Goal: Task Accomplishment & Management: Manage account settings

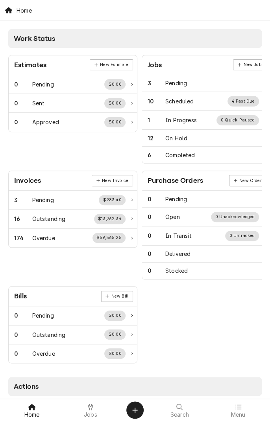
click at [94, 395] on span "Jobs" at bounding box center [90, 414] width 13 height 6
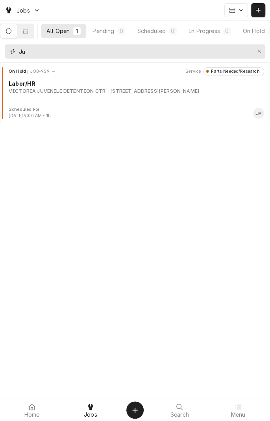
click at [259, 55] on button "Erase input" at bounding box center [258, 51] width 13 height 13
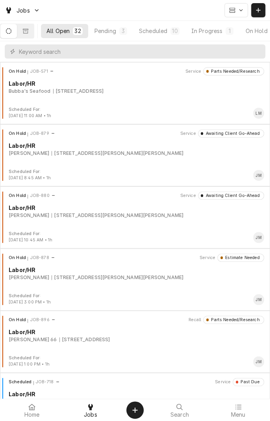
click at [161, 33] on div "Scheduled" at bounding box center [153, 31] width 28 height 8
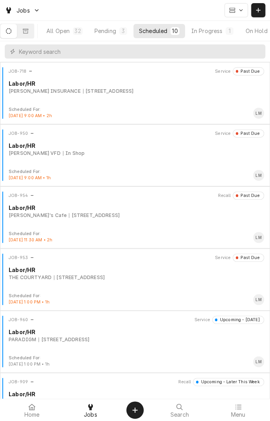
click at [105, 279] on div "[STREET_ADDRESS]" at bounding box center [79, 277] width 51 height 7
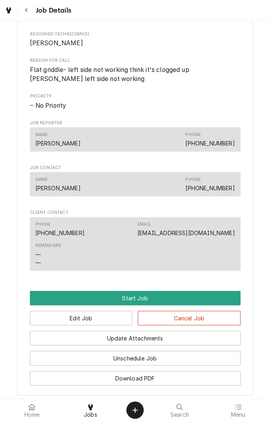
scroll to position [490, 0]
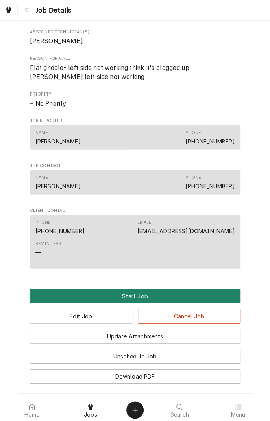
click at [138, 298] on button "Start Job" at bounding box center [135, 295] width 210 height 15
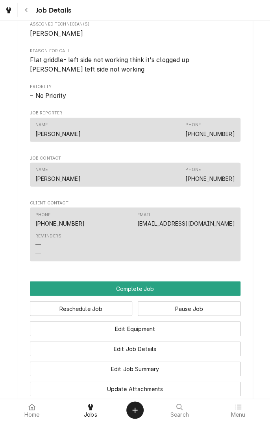
scroll to position [524, 0]
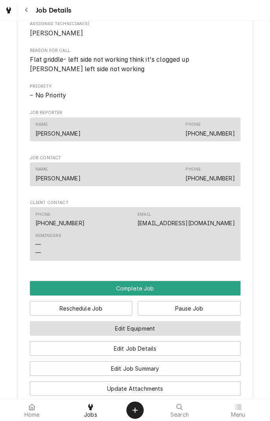
click at [148, 330] on button "Edit Equipment" at bounding box center [135, 328] width 210 height 15
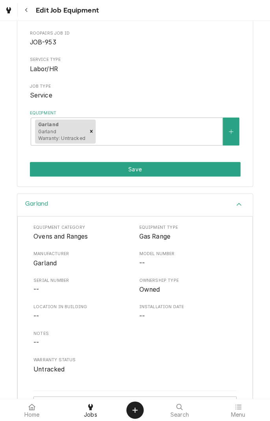
scroll to position [94, 0]
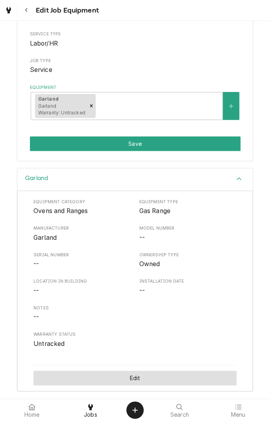
click at [141, 381] on button "Edit" at bounding box center [134, 378] width 203 height 15
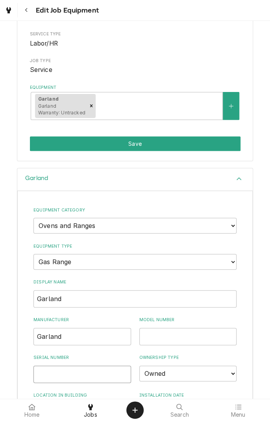
click at [88, 371] on input "Serial Number" at bounding box center [81, 373] width 97 height 17
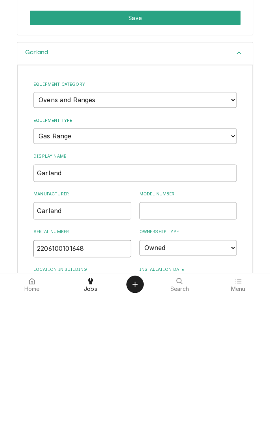
type input "2206100101648"
click at [187, 337] on input "Model Number" at bounding box center [187, 336] width 97 height 17
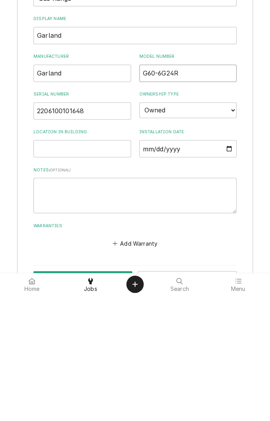
scroll to position [257, 0]
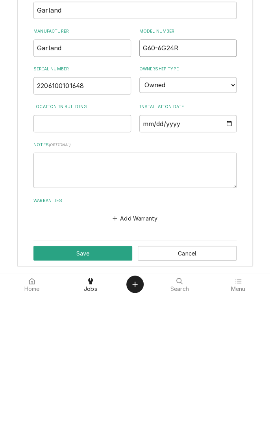
type input "G60-6G24R"
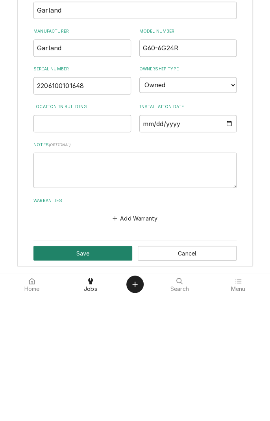
click at [94, 382] on button "Save" at bounding box center [82, 378] width 99 height 15
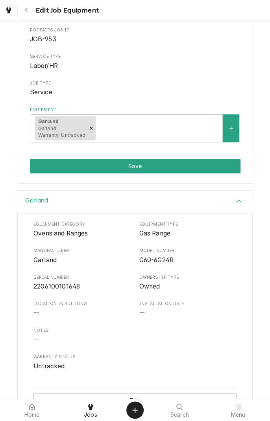
scroll to position [94, 0]
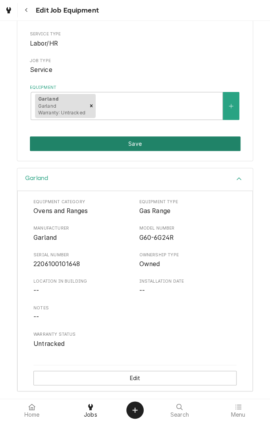
click at [142, 148] on button "Save" at bounding box center [135, 143] width 210 height 15
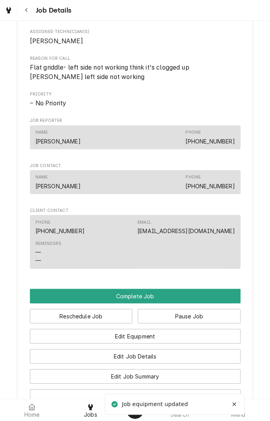
scroll to position [517, 0]
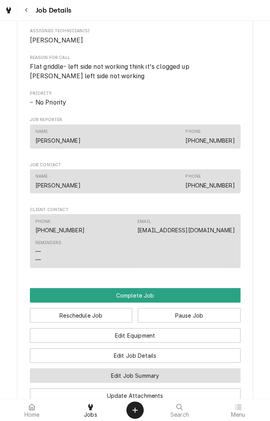
click at [165, 376] on button "Edit Job Summary" at bounding box center [135, 375] width 210 height 15
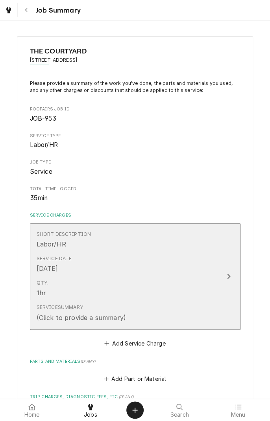
click at [147, 314] on div "Service Summary (Click to provide a summary)" at bounding box center [127, 313] width 180 height 24
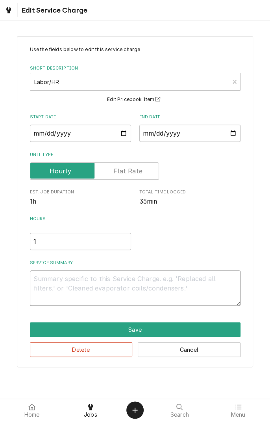
click at [144, 274] on textarea "Service Summary" at bounding box center [135, 287] width 210 height 35
type textarea "x"
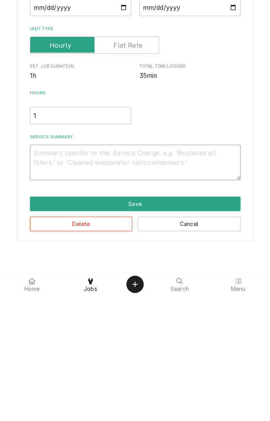
type textarea "D"
type textarea "x"
type textarea "Di"
type textarea "x"
type textarea "Dia"
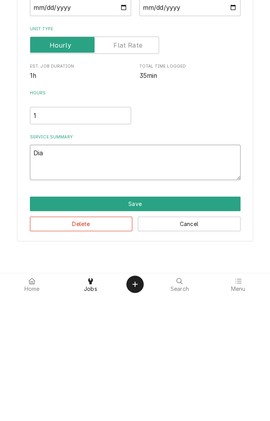
type textarea "x"
type textarea "Diag"
type textarea "x"
type textarea "Diagn"
type textarea "x"
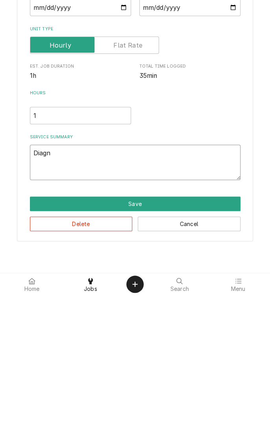
type textarea "Diagno"
type textarea "x"
type textarea "Diagnosed"
type textarea "x"
type textarea "Diagnosed r"
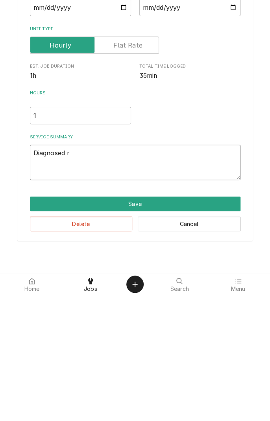
type textarea "x"
type textarea "Diagnosed ra"
type textarea "x"
type textarea "Diagnosed ran"
type textarea "x"
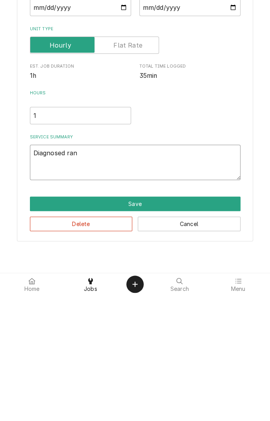
type textarea "Diagnosed rang"
type textarea "x"
type textarea "Diagnosed range"
type textarea "x"
type textarea "Diagnosed range."
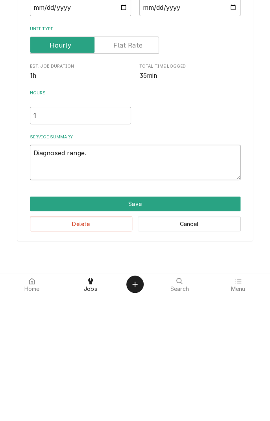
type textarea "x"
type textarea "Diagnosed range."
type textarea "x"
type textarea "Diagnosed range. T"
type textarea "x"
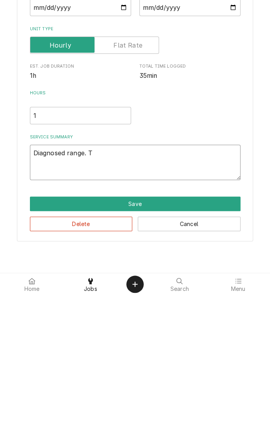
type textarea "Diagnosed range. Tw"
type textarea "x"
type textarea "Diagnosed range. Two"
type textarea "x"
type textarea "Diagnosed range. Two"
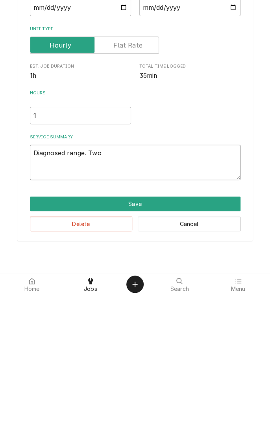
type textarea "x"
type textarea "Diagnosed range. Two p"
type textarea "x"
type textarea "Diagnosed range. Two pi"
type textarea "x"
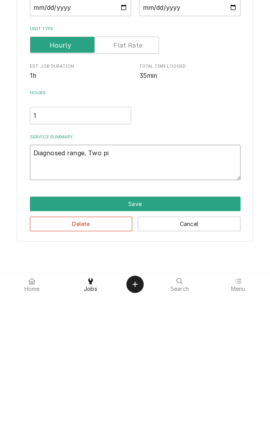
type textarea "Diagnosed range. Two pil"
type textarea "x"
type textarea "Diagnosed range. Two pilo"
type textarea "x"
type textarea "Diagnosed range. Two pilot"
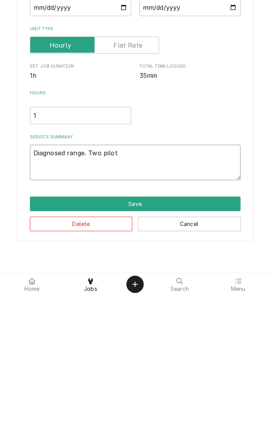
type textarea "x"
type textarea "Diagnosed range. Two pilots"
type textarea "x"
type textarea "Diagnosed range. Two pilots"
type textarea "x"
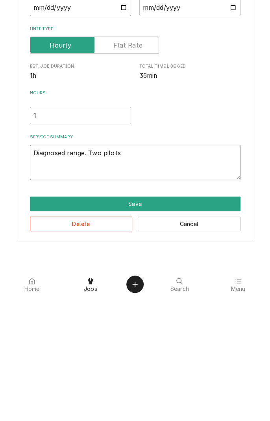
type textarea "Diagnosed range. Two pilots c"
type textarea "x"
type textarea "Diagnosed range. Two pilots cl"
type textarea "x"
type textarea "Diagnosed range. Two pilots clo"
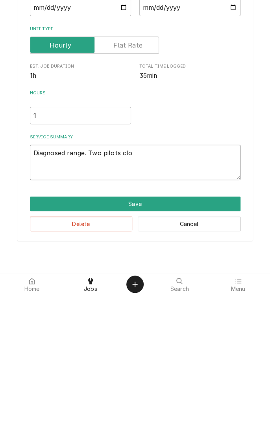
type textarea "x"
type textarea "Diagnosed range. Two pilots clog"
type textarea "x"
type textarea "Diagnosed range. Two pilots clogg"
type textarea "x"
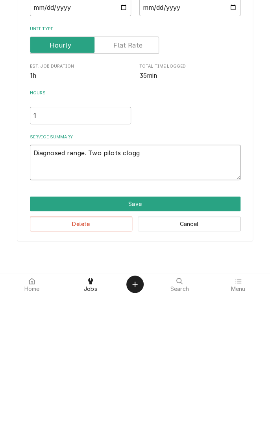
type textarea "Diagnosed range. Two pilots clogge"
type textarea "x"
type textarea "Diagnosed range. Two pilots clogged"
type textarea "x"
type textarea "Diagnosed range. Two pilots clogged."
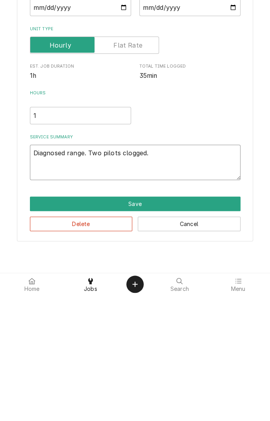
type textarea "x"
type textarea "Diagnosed range. Two pilots clogged."
type textarea "x"
type textarea "Diagnosed range. Two pilots clogged. L"
type textarea "x"
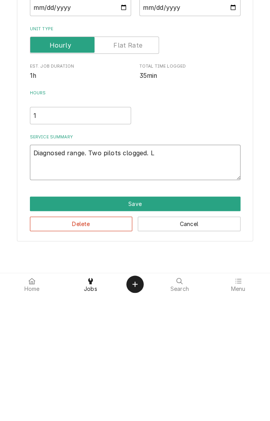
type textarea "Diagnosed range. Two pilots clogged. Le"
type textarea "x"
type textarea "Diagnosed range. Two pilots clogged. Lef"
type textarea "x"
type textarea "Diagnosed range. Two pilots clogged. Left"
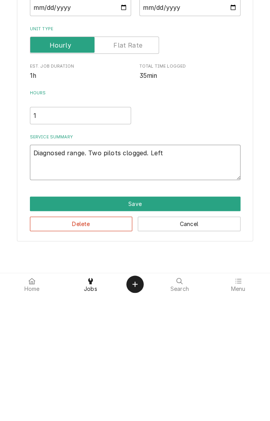
type textarea "x"
type textarea "Diagnosed range. Two pilots clogged. Left"
type textarea "x"
type textarea "Diagnosed range. Two pilots clogged. Left o"
type textarea "x"
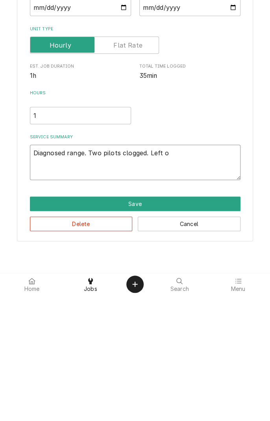
type textarea "Diagnosed range. Two pilots clogged. Left ov"
type textarea "x"
type textarea "Diagnosed range. Two pilots clogged. Left ove"
type textarea "x"
type textarea "Diagnosed range. Two pilots clogged. Left oven"
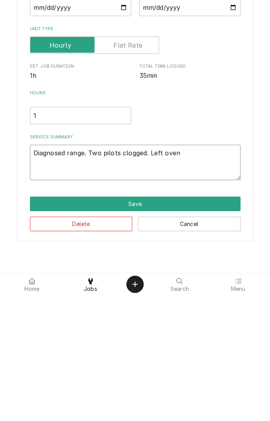
type textarea "x"
type textarea "Diagnosed range. Two pilots clogged. Left oven"
type textarea "x"
type textarea "Diagnosed range. Two pilots clogged. Left oven t"
type textarea "x"
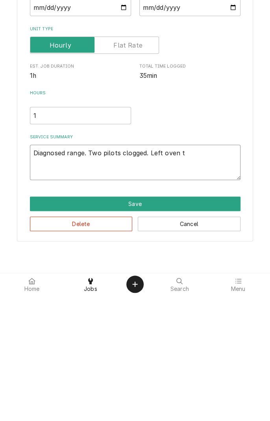
type textarea "Diagnosed range. Two pilots clogged. Left oven th"
type textarea "x"
type textarea "Diagnosed range. Two pilots clogged. Left oven the"
type textarea "x"
type textarea "Diagnosed range. Two pilots clogged. Left oven ther"
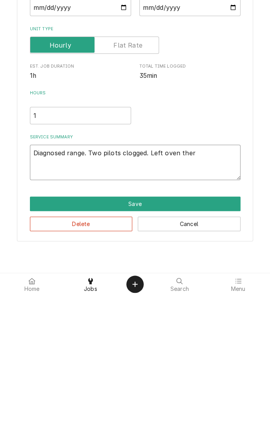
type textarea "x"
type textarea "Diagnosed range. Two pilots clogged. Left oven thermostat"
type textarea "x"
type textarea "Diagnosed range. Two pilots clogged. Left oven thermostat i"
type textarea "x"
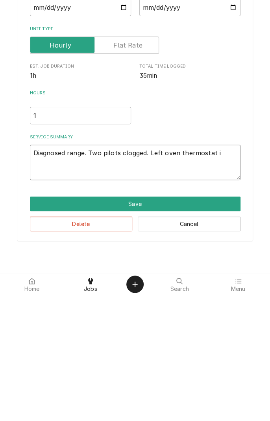
type textarea "Diagnosed range. Two pilots clogged. Left oven thermostat in"
type textarea "x"
type textarea "Diagnosed range. Two pilots clogged. Left oven thermostat ina"
type textarea "x"
type textarea "Diagnosed range. Two pilots clogged. Left oven thermostat inac"
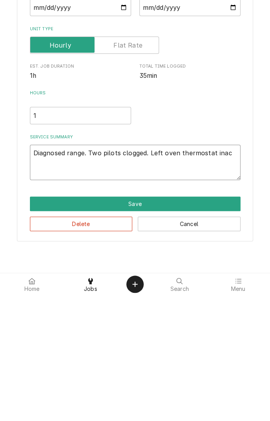
type textarea "x"
type textarea "Diagnosed range. Two pilots clogged. Left oven thermostat inaccurate"
type textarea "x"
type textarea "Diagnosed range. Two pilots clogged. Left oven thermostat inaccurate o"
type textarea "x"
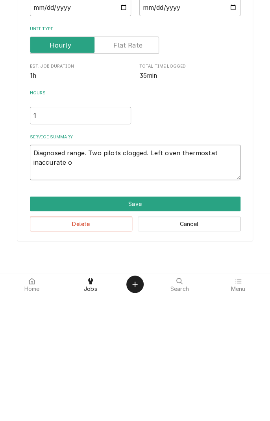
type textarea "Diagnosed range. Two pilots clogged. Left oven thermostat inaccurate ov"
type textarea "x"
type textarea "Diagnosed range. Two pilots clogged. Left oven thermostat inaccurate ove"
type textarea "x"
type textarea "Diagnosed range. Two pilots clogged. Left oven thermostat inaccurate over"
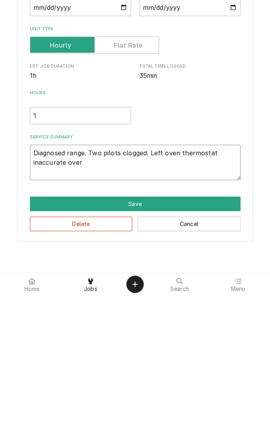
type textarea "x"
type textarea "Diagnosed range. Two pilots clogged. Left oven thermostat inaccurate over"
type textarea "x"
type textarea "Diagnosed range. Two pilots clogged. Left oven thermostat inaccurate over 1"
type textarea "x"
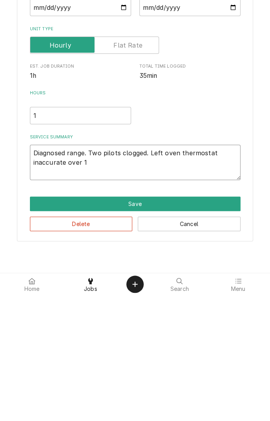
type textarea "Diagnosed range. Two pilots clogged. Left oven thermostat inaccurate over 10"
type textarea "x"
type textarea "Diagnosed range. Two pilots clogged. Left oven thermostat inaccurate over 100"
type textarea "x"
type textarea "Diagnosed range. Two pilots clogged. Left oven thermostat inaccurate over 100°"
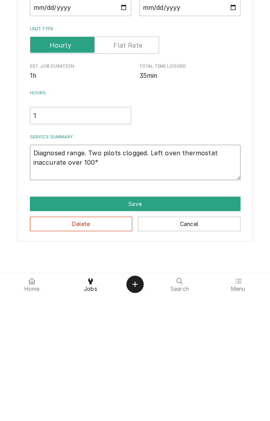
type textarea "x"
type textarea "Diagnosed range. Two pilots clogged. Left oven thermostat inaccurate over 100°."
type textarea "x"
type textarea "Diagnosed range. Two pilots clogged. Left oven thermostat inaccurate over 100°."
type textarea "x"
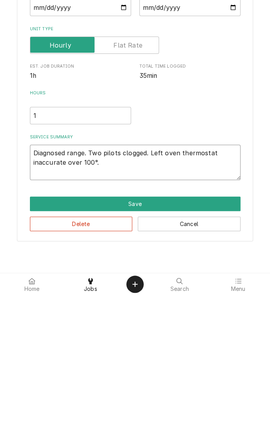
type textarea "Diagnosed range. Two pilots clogged. Left oven thermostat inaccurate over 100°.…"
type textarea "x"
type textarea "Diagnosed range. Two pilots clogged. Left oven thermostat inaccurate over 100°.…"
type textarea "x"
type textarea "Diagnosed range. Two pilots clogged. Left oven thermostat inaccurate over 100°.…"
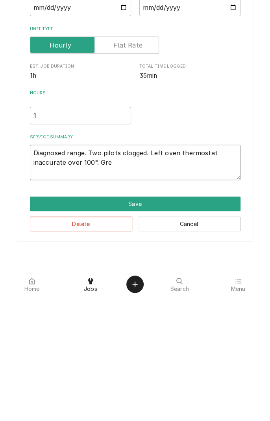
type textarea "x"
type textarea "Diagnosed range. Two pilots clogged. Left oven thermostat inaccurate over 100°.…"
type textarea "x"
type textarea "Diagnosed range. Two pilots clogged. Left oven thermostat inaccurate over 100°.…"
type textarea "x"
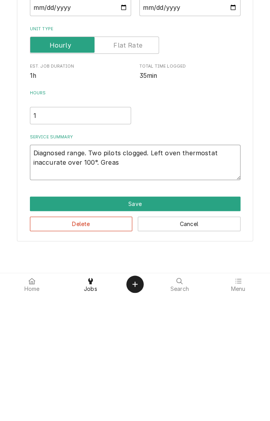
type textarea "Diagnosed range. Two pilots clogged. Left oven thermostat inaccurate over 100°.…"
type textarea "x"
type textarea "Diagnosed range. Two pilots clogged. Left oven thermostat inaccurate over 100°.…"
type textarea "x"
type textarea "Diagnosed range. Two pilots clogged. Left oven thermostat inaccurate over 100°.…"
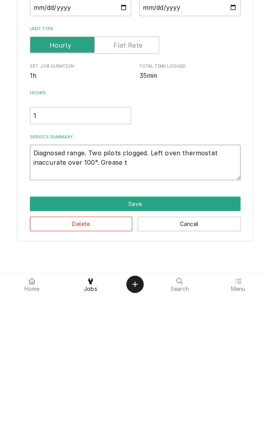
type textarea "x"
type textarea "Diagnosed range. Two pilots clogged. Left oven thermostat inaccurate over 100°.…"
type textarea "x"
type textarea "Diagnosed range. Two pilots clogged. Left oven thermostat inaccurate over 100°.…"
type textarea "x"
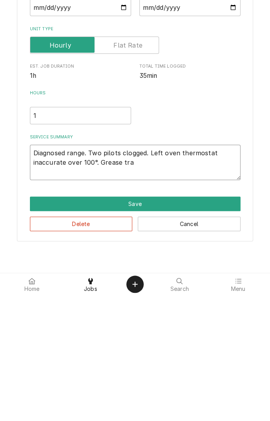
type textarea "Diagnosed range. Two pilots clogged. Left oven thermostat inaccurate over 100°.…"
type textarea "x"
type textarea "Diagnosed range. Two pilots clogged. Left oven thermostat inaccurate over 100°.…"
type textarea "x"
type textarea "Diagnosed range. Two pilots clogged. Left oven thermostat inaccurate over 100°.…"
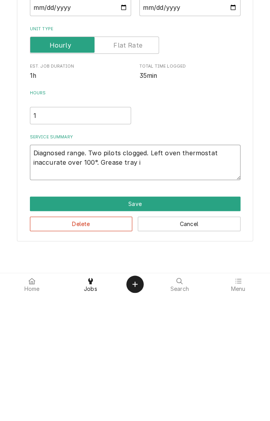
type textarea "x"
type textarea "Diagnosed range. Two pilots clogged. Left oven thermostat inaccurate over 100°.…"
type textarea "x"
type textarea "Diagnosed range. Two pilots clogged. Left oven thermostat inaccurate over 100°.…"
type textarea "x"
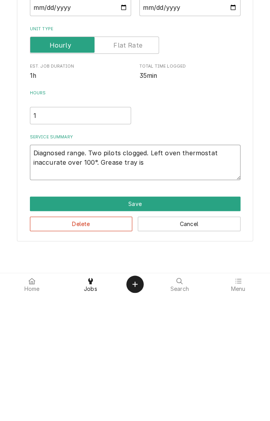
type textarea "Diagnosed range. Two pilots clogged. Left oven thermostat inaccurate over 100°.…"
type textarea "x"
type textarea "Diagnosed range. Two pilots clogged. Left oven thermostat inaccurate over 100°.…"
type textarea "x"
type textarea "Diagnosed range. Two pilots clogged. Left oven thermostat inaccurate over 100°.…"
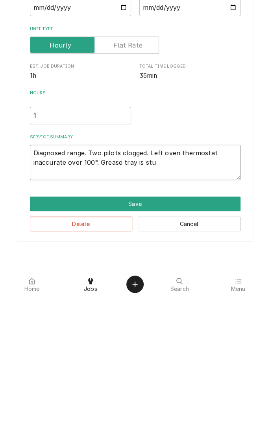
type textarea "x"
type textarea "Diagnosed range. Two pilots clogged. Left oven thermostat inaccurate over 100°.…"
type textarea "x"
type textarea "Diagnosed range. Two pilots clogged. Left oven thermostat inaccurate over 100°.…"
type textarea "x"
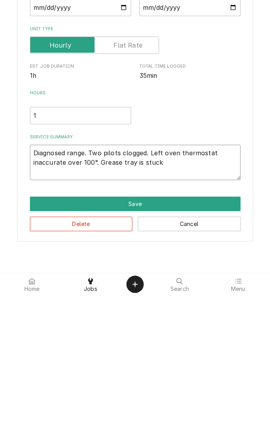
type textarea "Diagnosed range. Two pilots clogged. Left oven thermostat inaccurate over 100°.…"
type textarea "x"
type textarea "Diagnosed range. Two pilots clogged. Left oven thermostat inaccurate over 100°.…"
type textarea "x"
type textarea "Diagnosed range. Two pilots clogged. Left oven thermostat inaccurate over 100°.…"
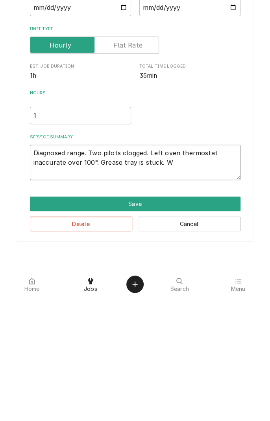
type textarea "x"
type textarea "Diagnosed range. Two pilots clogged. Left oven thermostat inaccurate over 100°.…"
type textarea "x"
type textarea "Diagnosed range. Two pilots clogged. Left oven thermostat inaccurate over 100°.…"
type textarea "x"
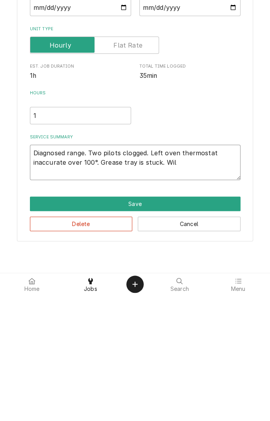
type textarea "Diagnosed range. Two pilots clogged. Left oven thermostat inaccurate over 100°.…"
type textarea "x"
type textarea "Diagnosed range. Two pilots clogged. Left oven thermostat inaccurate over 100°.…"
type textarea "x"
type textarea "Diagnosed range. Two pilots clogged. Left oven thermostat inaccurate over 100°.…"
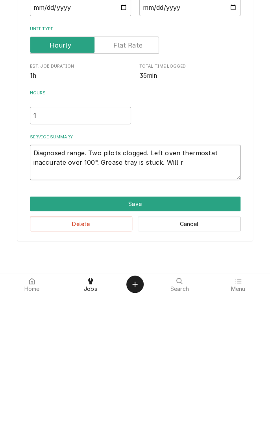
type textarea "x"
type textarea "Diagnosed range. Two pilots clogged. Left oven thermostat inaccurate over 100°.…"
type textarea "x"
type textarea "Diagnosed range. Two pilots clogged. Left oven thermostat inaccurate over 100°.…"
type textarea "x"
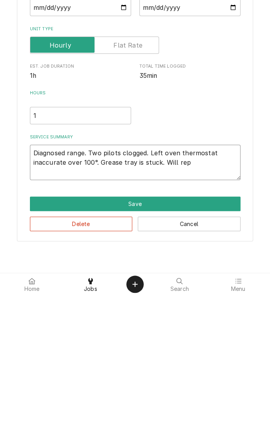
type textarea "Diagnosed range. Two pilots clogged. Left oven thermostat inaccurate over 100°.…"
type textarea "x"
type textarea "Diagnosed range. Two pilots clogged. Left oven thermostat inaccurate over 100°.…"
type textarea "x"
type textarea "Diagnosed range. Two pilots clogged. Left oven thermostat inaccurate over 100°.…"
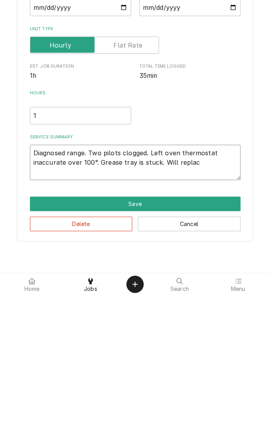
type textarea "x"
type textarea "Diagnosed range. Two pilots clogged. Left oven thermostat inaccurate over 100°.…"
type textarea "x"
type textarea "Diagnosed range. Two pilots clogged. Left oven thermostat inaccurate over 100°.…"
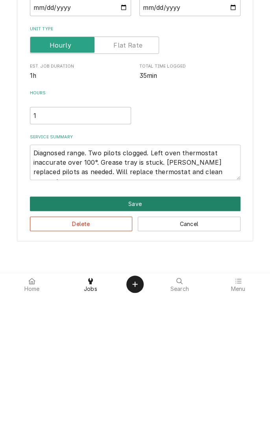
click at [145, 329] on button "Save" at bounding box center [135, 329] width 210 height 15
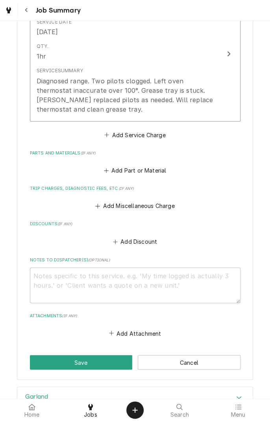
scroll to position [233, 0]
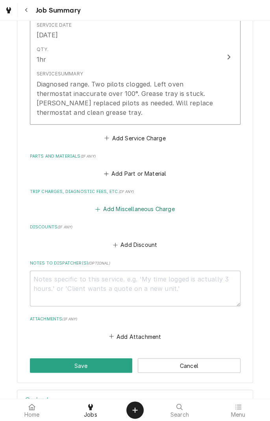
click at [145, 209] on button "Add Miscellaneous Charge" at bounding box center [135, 209] width 82 height 11
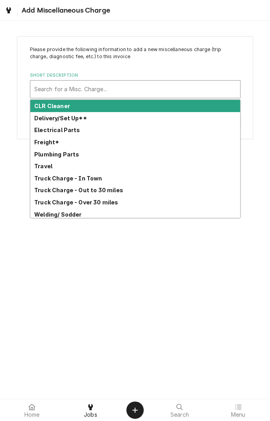
click at [88, 183] on div "Truck Charge - In Town" at bounding box center [134, 178] width 209 height 12
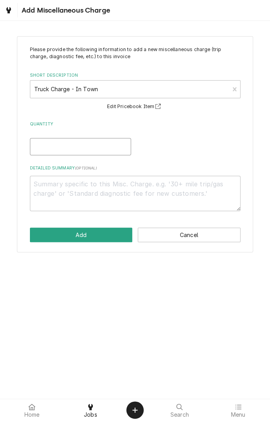
click at [106, 150] on input "Quantity" at bounding box center [80, 146] width 101 height 17
click at [145, 186] on textarea "Detailed Summary ( optional )" at bounding box center [135, 193] width 210 height 35
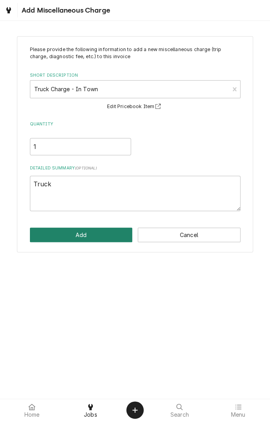
click at [98, 239] on button "Add" at bounding box center [81, 235] width 103 height 15
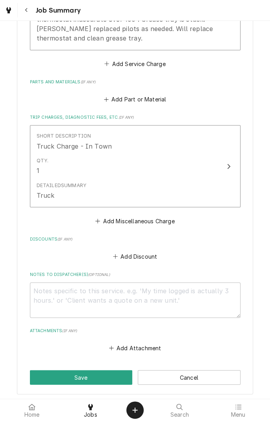
scroll to position [384, 0]
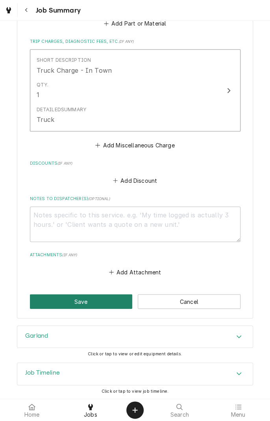
click at [94, 300] on button "Save" at bounding box center [81, 301] width 103 height 15
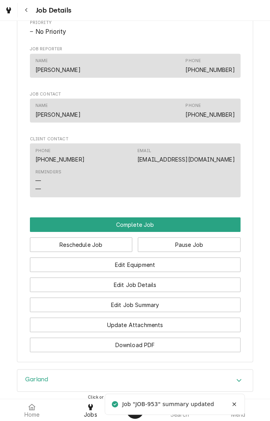
scroll to position [677, 0]
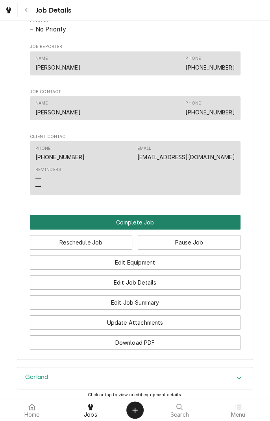
click at [134, 222] on button "Complete Job" at bounding box center [135, 222] width 210 height 15
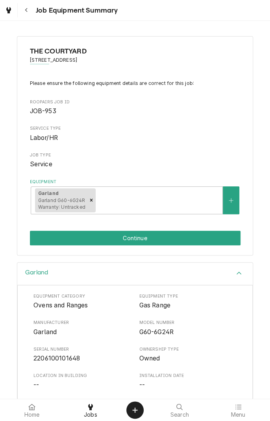
click at [212, 305] on span "Gas Range" at bounding box center [187, 305] width 97 height 9
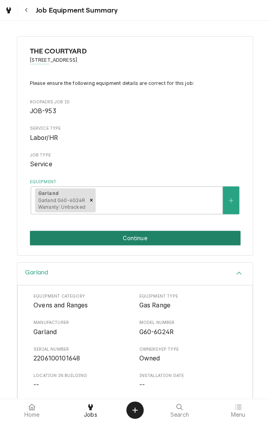
click at [180, 240] on button "Continue" at bounding box center [135, 238] width 210 height 15
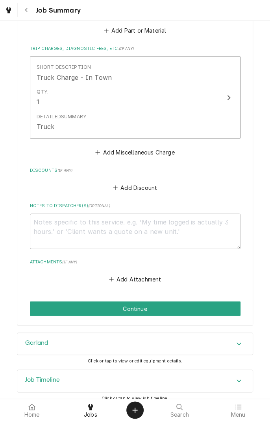
scroll to position [384, 0]
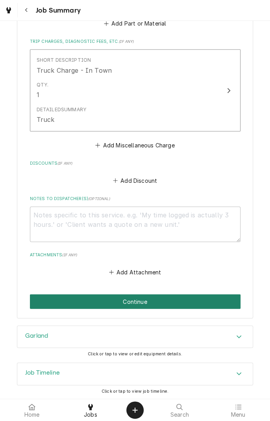
click at [147, 306] on button "Continue" at bounding box center [135, 301] width 210 height 15
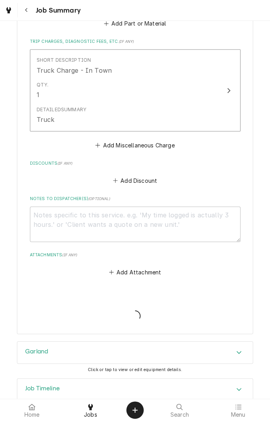
type textarea "x"
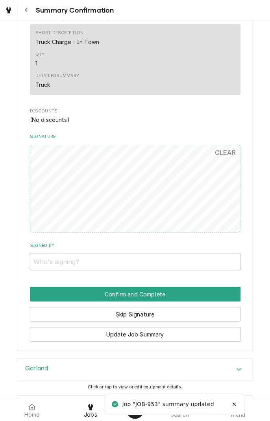
scroll to position [384, 0]
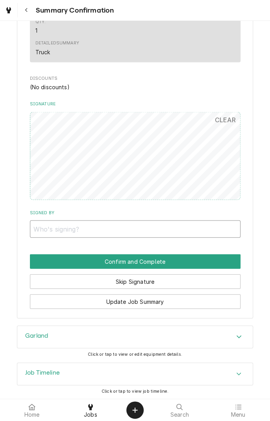
click at [108, 229] on input "Signed By" at bounding box center [135, 228] width 210 height 17
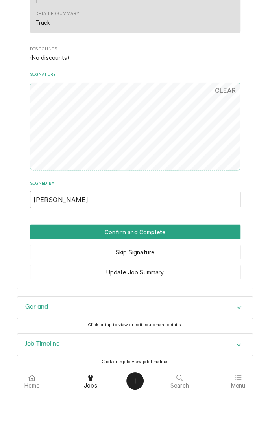
type input "[PERSON_NAME]"
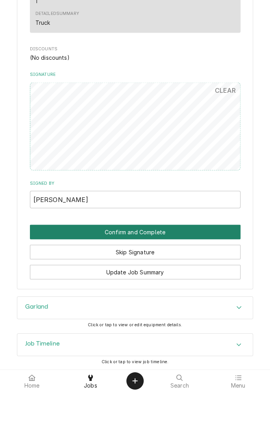
click at [143, 263] on button "Confirm and Complete" at bounding box center [135, 261] width 210 height 15
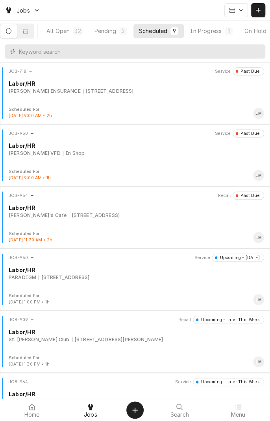
click at [103, 285] on div "JOB-960 Service Upcoming - Tomorrow Labor/HR PARADIGM 106 Del Norte Dr, El Camp…" at bounding box center [134, 272] width 263 height 39
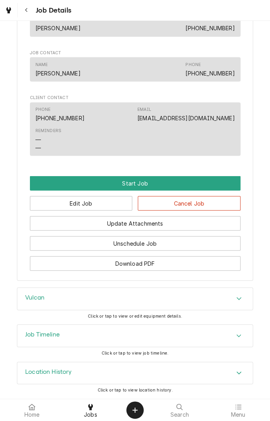
scroll to position [481, 0]
click at [240, 301] on icon "Accordion Header" at bounding box center [239, 298] width 6 height 6
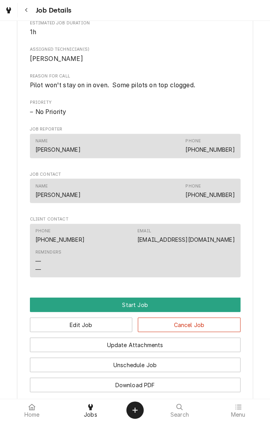
scroll to position [330, 0]
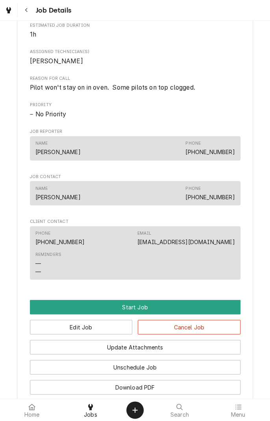
click at [26, 15] on button "Navigate back" at bounding box center [26, 10] width 14 height 14
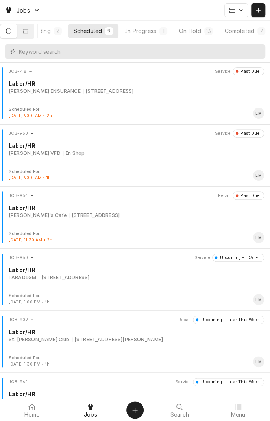
scroll to position [0, 75]
click at [237, 37] on button "Completed 7" at bounding box center [238, 31] width 51 height 14
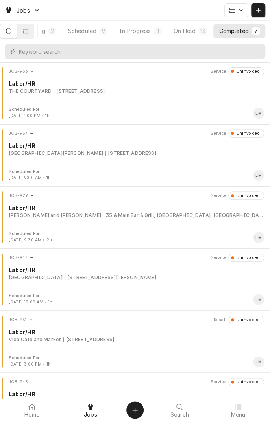
click at [153, 96] on div "JOB-953 Service Uninvoiced Labor/HR THE COURTYARD [STREET_ADDRESS]" at bounding box center [134, 86] width 263 height 39
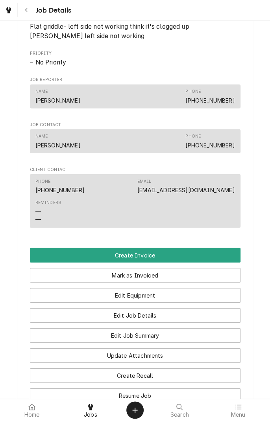
scroll to position [557, 0]
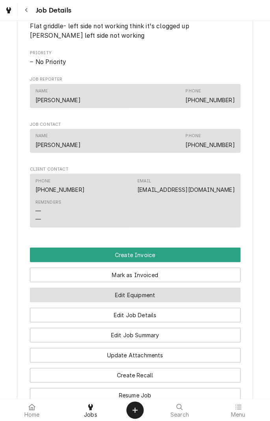
click at [172, 296] on button "Edit Equipment" at bounding box center [135, 295] width 210 height 15
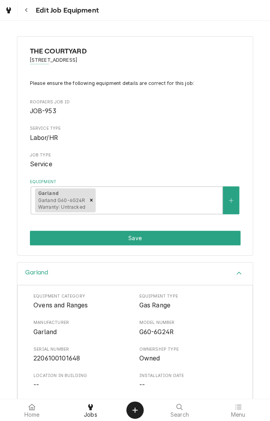
click at [16, 325] on div "Garland Equipment Category Ovens and Ranges Equipment Type Gas Range Manufactur…" at bounding box center [135, 378] width 270 height 232
click at [25, 295] on div "Equipment Category Ovens and Ranges Equipment Type Gas Range Manufacturer Garla…" at bounding box center [134, 385] width 235 height 201
click at [26, 294] on div "Equipment Category Ovens and Ranges Equipment Type Gas Range Manufacturer Garla…" at bounding box center [134, 385] width 235 height 201
click at [26, 293] on div "Equipment Category Ovens and Ranges Equipment Type Gas Range Manufacturer Garla…" at bounding box center [134, 385] width 235 height 201
click at [17, 292] on div "Equipment Category Ovens and Ranges Equipment Type Gas Range Manufacturer Garla…" at bounding box center [134, 385] width 235 height 201
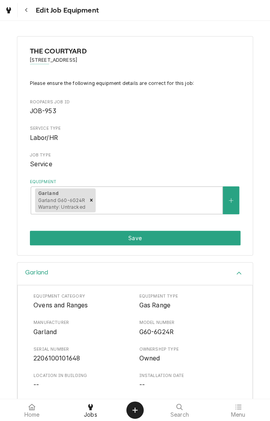
click at [17, 293] on div "Equipment Category Ovens and Ranges Equipment Type Gas Range Manufacturer Garla…" at bounding box center [134, 385] width 235 height 201
click at [18, 293] on div "Equipment Category Ovens and Ranges Equipment Type Gas Range Manufacturer Garla…" at bounding box center [134, 385] width 235 height 201
click at [18, 292] on div "Equipment Category Ovens and Ranges Equipment Type Gas Range Manufacturer Garla…" at bounding box center [134, 385] width 235 height 201
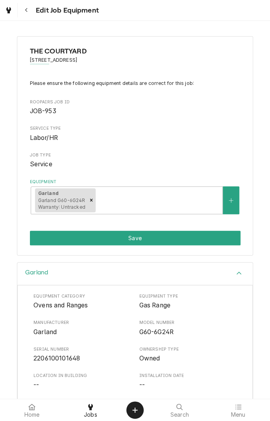
click at [18, 293] on div "Equipment Category Ovens and Ranges Equipment Type Gas Range Manufacturer Garla…" at bounding box center [134, 385] width 235 height 201
click at [22, 292] on div "Equipment Category Ovens and Ranges Equipment Type Gas Range Manufacturer Garla…" at bounding box center [134, 385] width 235 height 201
click at [18, 293] on div "Equipment Category Ovens and Ranges Equipment Type Gas Range Manufacturer Garla…" at bounding box center [134, 385] width 235 height 201
click at [17, 292] on div "Garland Equipment Category Ovens and Ranges Equipment Type Gas Range Manufactur…" at bounding box center [135, 378] width 270 height 232
click at [17, 297] on div "Garland Equipment Category Ovens and Ranges Equipment Type Gas Range Manufactur…" at bounding box center [135, 374] width 236 height 224
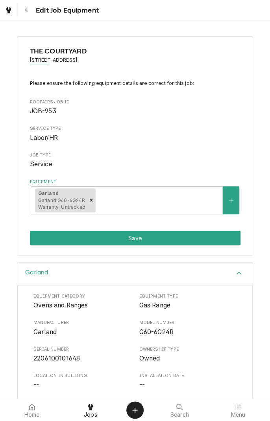
click at [17, 293] on div "Garland Equipment Category Ovens and Ranges Equipment Type Gas Range Manufactur…" at bounding box center [135, 374] width 236 height 224
click at [17, 297] on div "Garland Equipment Category Ovens and Ranges Equipment Type Gas Range Manufactur…" at bounding box center [135, 378] width 270 height 232
click at [17, 292] on div "Garland Equipment Category Ovens and Ranges Equipment Type Gas Range Manufactur…" at bounding box center [135, 378] width 270 height 232
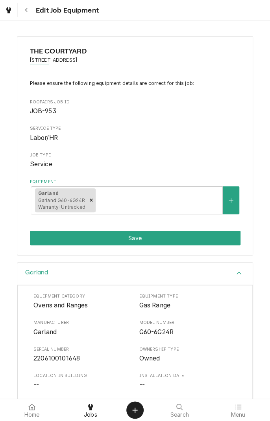
click at [17, 297] on div "Garland Equipment Category Ovens and Ranges Equipment Type Gas Range Manufactur…" at bounding box center [135, 378] width 270 height 232
click at [17, 292] on div "Garland Equipment Category Ovens and Ranges Equipment Type Gas Range Manufactur…" at bounding box center [135, 378] width 270 height 232
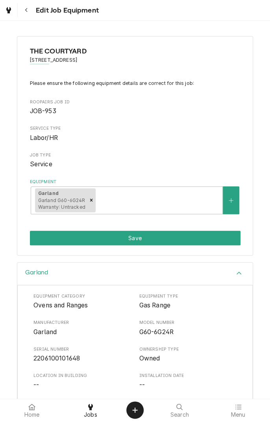
click at [17, 297] on div "Garland Equipment Category Ovens and Ranges Equipment Type Gas Range Manufactur…" at bounding box center [135, 378] width 270 height 232
click at [17, 292] on div "Garland Equipment Category Ovens and Ranges Equipment Type Gas Range Manufactur…" at bounding box center [135, 378] width 270 height 232
click at [17, 297] on div "Garland Equipment Category Ovens and Ranges Equipment Type Gas Range Manufactur…" at bounding box center [135, 378] width 270 height 232
click at [17, 292] on div "Garland Equipment Category Ovens and Ranges Equipment Type Gas Range Manufactur…" at bounding box center [135, 378] width 270 height 232
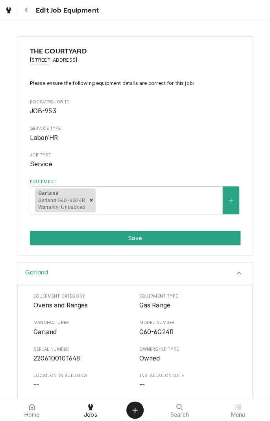
click at [17, 297] on div "Garland Equipment Category Ovens and Ranges Equipment Type Gas Range Manufactur…" at bounding box center [135, 378] width 270 height 232
click at [17, 292] on div "Garland Equipment Category Ovens and Ranges Equipment Type Gas Range Manufactur…" at bounding box center [135, 378] width 270 height 232
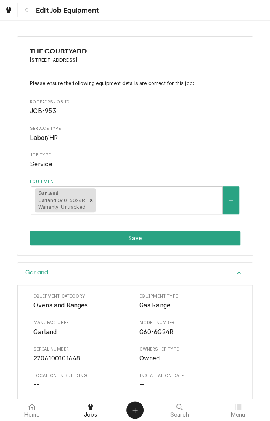
click at [17, 297] on div "Garland Equipment Category Ovens and Ranges Equipment Type Gas Range Manufactur…" at bounding box center [135, 378] width 270 height 232
click at [16, 297] on div "Garland Equipment Category Ovens and Ranges Equipment Type Gas Range Manufactur…" at bounding box center [135, 378] width 270 height 232
click at [17, 291] on div "Garland Equipment Category Ovens and Ranges Equipment Type Gas Range Manufactur…" at bounding box center [135, 378] width 270 height 232
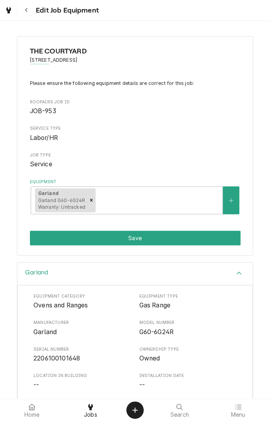
click at [16, 297] on div "Garland Equipment Category Ovens and Ranges Equipment Type Gas Range Manufactur…" at bounding box center [135, 378] width 270 height 232
click at [17, 297] on div "Garland Equipment Category Ovens and Ranges Equipment Type Gas Range Manufactur…" at bounding box center [135, 378] width 270 height 232
click at [17, 292] on div "Garland Equipment Category Ovens and Ranges Equipment Type Gas Range Manufactur…" at bounding box center [135, 378] width 270 height 232
click at [17, 296] on div "Garland Equipment Category Ovens and Ranges Equipment Type Gas Range Manufactur…" at bounding box center [135, 378] width 270 height 232
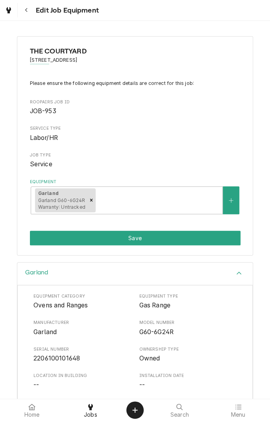
click at [17, 292] on div "Garland Equipment Category Ovens and Ranges Equipment Type Gas Range Manufactur…" at bounding box center [135, 378] width 270 height 232
click at [16, 296] on div "Garland Equipment Category Ovens and Ranges Equipment Type Gas Range Manufactur…" at bounding box center [135, 378] width 270 height 232
click at [17, 292] on div "Garland Equipment Category Ovens and Ranges Equipment Type Gas Range Manufactur…" at bounding box center [135, 378] width 270 height 232
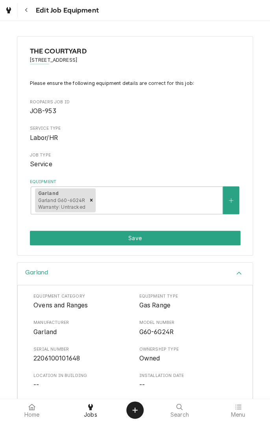
click at [16, 296] on div "Garland Equipment Category Ovens and Ranges Equipment Type Gas Range Manufactur…" at bounding box center [135, 378] width 270 height 232
click at [17, 292] on div "Garland Equipment Category Ovens and Ranges Equipment Type Gas Range Manufactur…" at bounding box center [135, 378] width 270 height 232
click at [16, 296] on div "Garland Equipment Category Ovens and Ranges Equipment Type Gas Range Manufactur…" at bounding box center [135, 378] width 270 height 232
click at [17, 292] on div "Garland Equipment Category Ovens and Ranges Equipment Type Gas Range Manufactur…" at bounding box center [135, 378] width 270 height 232
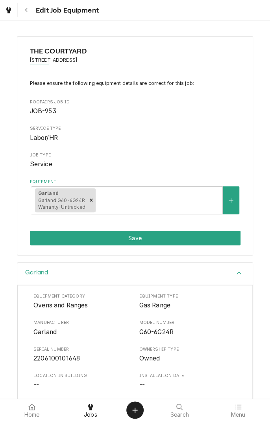
click at [16, 296] on div "Garland Equipment Category Ovens and Ranges Equipment Type Gas Range Manufactur…" at bounding box center [135, 378] width 270 height 232
click at [17, 292] on div "Garland Equipment Category Ovens and Ranges Equipment Type Gas Range Manufactur…" at bounding box center [135, 378] width 270 height 232
click at [16, 296] on div "Garland Equipment Category Ovens and Ranges Equipment Type Gas Range Manufactur…" at bounding box center [135, 378] width 270 height 232
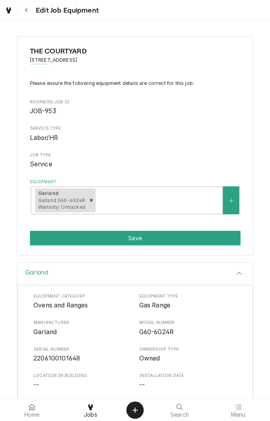
click at [16, 296] on div "Garland Equipment Category Ovens and Ranges Equipment Type Gas Range Manufactur…" at bounding box center [135, 378] width 270 height 232
click at [16, 298] on div "Garland Equipment Category Ovens and Ranges Equipment Type Gas Range Manufactur…" at bounding box center [135, 378] width 270 height 232
click at [16, 296] on div "Garland Equipment Category Ovens and Ranges Equipment Type Gas Range Manufactur…" at bounding box center [135, 378] width 270 height 232
click at [16, 292] on div "Garland Equipment Category Ovens and Ranges Equipment Type Gas Range Manufactur…" at bounding box center [135, 378] width 270 height 232
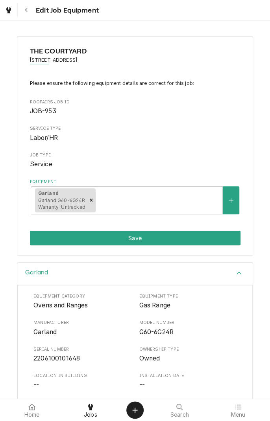
click at [16, 292] on div "Garland Equipment Category Ovens and Ranges Equipment Type Gas Range Manufactur…" at bounding box center [135, 378] width 270 height 232
click at [16, 296] on div "Garland Equipment Category Ovens and Ranges Equipment Type Gas Range Manufactur…" at bounding box center [135, 378] width 270 height 232
click at [16, 291] on div "Garland Equipment Category Ovens and Ranges Equipment Type Gas Range Manufactur…" at bounding box center [135, 378] width 270 height 232
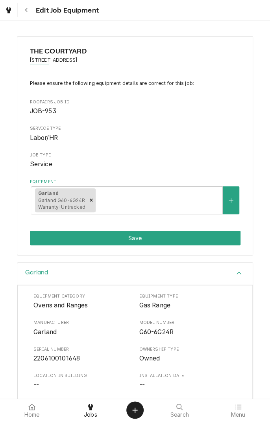
click at [16, 292] on div "Garland Equipment Category Ovens and Ranges Equipment Type Gas Range Manufactur…" at bounding box center [135, 378] width 270 height 232
click at [16, 296] on div "Garland Equipment Category Ovens and Ranges Equipment Type Gas Range Manufactur…" at bounding box center [135, 378] width 270 height 232
click at [16, 291] on div "Garland Equipment Category Ovens and Ranges Equipment Type Gas Range Manufactur…" at bounding box center [135, 378] width 270 height 232
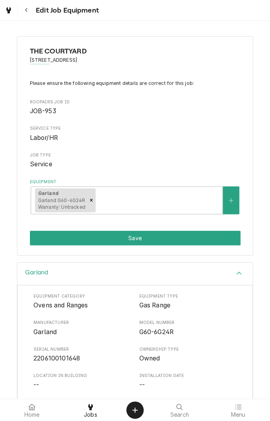
click at [16, 296] on div "Garland Equipment Category Ovens and Ranges Equipment Type Gas Range Manufactur…" at bounding box center [135, 378] width 270 height 232
click at [16, 291] on div "Garland Equipment Category Ovens and Ranges Equipment Type Gas Range Manufactur…" at bounding box center [135, 378] width 270 height 232
click at [16, 296] on div "Garland Equipment Category Ovens and Ranges Equipment Type Gas Range Manufactur…" at bounding box center [135, 378] width 270 height 232
click at [16, 291] on div "Garland Equipment Category Ovens and Ranges Equipment Type Gas Range Manufactur…" at bounding box center [135, 378] width 270 height 232
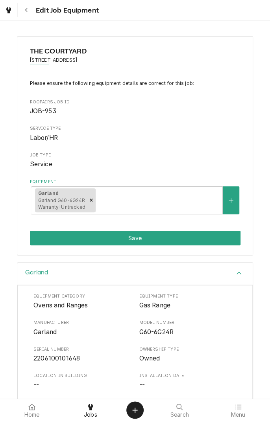
click at [16, 295] on div "Garland Equipment Category Ovens and Ranges Equipment Type Gas Range Manufactur…" at bounding box center [135, 378] width 270 height 232
click at [16, 291] on div "Garland Equipment Category Ovens and Ranges Equipment Type Gas Range Manufactur…" at bounding box center [135, 378] width 270 height 232
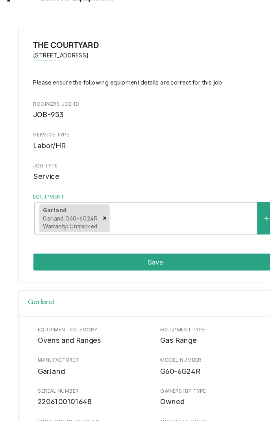
click at [44, 342] on div "Equipment Category Ovens and Ranges Equipment Type Gas Range Manufacturer Garla…" at bounding box center [134, 368] width 203 height 150
click at [22, 335] on div "Equipment Category Ovens and Ranges Equipment Type Gas Range Manufacturer Garla…" at bounding box center [134, 385] width 235 height 201
click at [17, 341] on div "Equipment Category Ovens and Ranges Equipment Type Gas Range Manufacturer Garla…" at bounding box center [134, 385] width 235 height 201
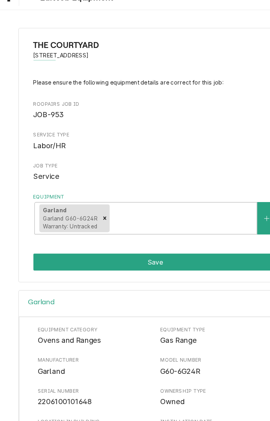
click at [17, 341] on div "Equipment Category Ovens and Ranges Equipment Type Gas Range Manufacturer Garla…" at bounding box center [134, 385] width 235 height 201
click at [17, 342] on div "Garland Equipment Category Ovens and Ranges Equipment Type Gas Range Manufactur…" at bounding box center [135, 374] width 236 height 224
click at [16, 343] on div "Garland Equipment Category Ovens and Ranges Equipment Type Gas Range Manufactur…" at bounding box center [135, 378] width 270 height 232
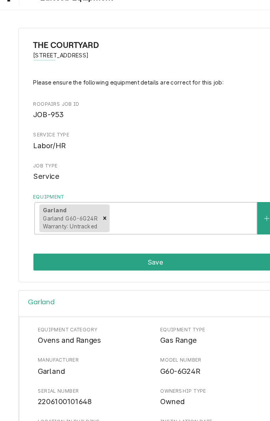
click at [14, 345] on div "Garland Equipment Category Ovens and Ranges Equipment Type Gas Range Manufactur…" at bounding box center [135, 378] width 270 height 232
click at [9, 355] on div "Garland Equipment Category Ovens and Ranges Equipment Type Gas Range Manufactur…" at bounding box center [135, 378] width 270 height 232
click at [6, 373] on div "Garland Equipment Category Ovens and Ranges Equipment Type Gas Range Manufactur…" at bounding box center [135, 378] width 270 height 232
click at [9, 357] on div "Garland Equipment Category Ovens and Ranges Equipment Type Gas Range Manufactur…" at bounding box center [135, 378] width 270 height 232
